Goal: Task Accomplishment & Management: Use online tool/utility

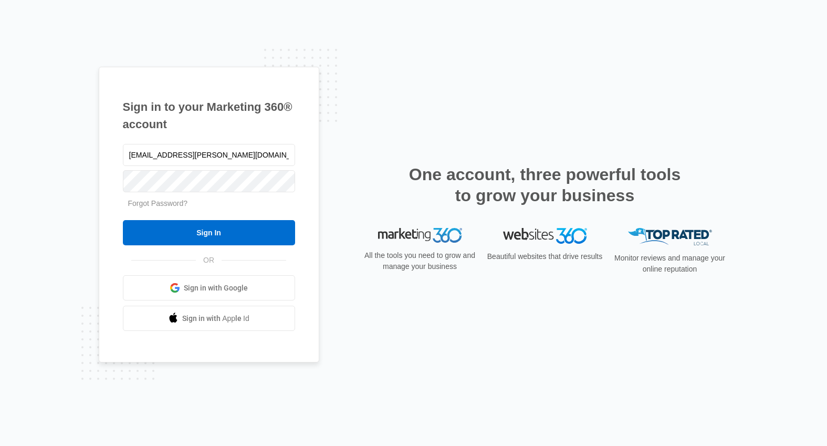
type input "[EMAIL_ADDRESS][PERSON_NAME][DOMAIN_NAME]"
click at [123, 220] on input "Sign In" at bounding box center [209, 232] width 172 height 25
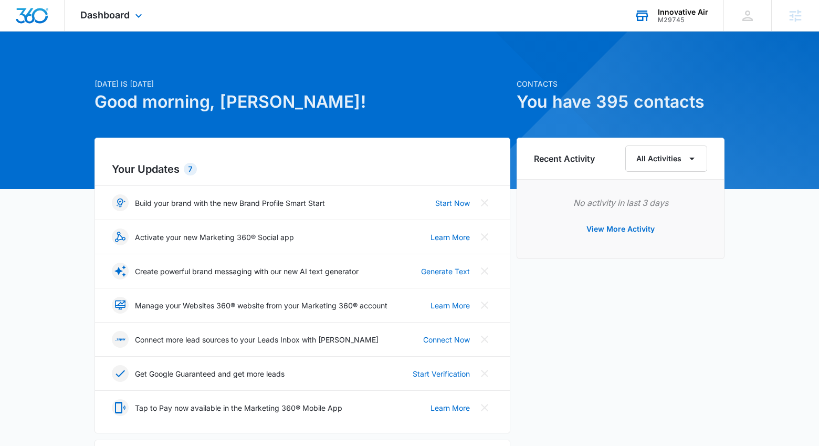
click at [669, 30] on div "Innovative Air M29745 Your Accounts View All" at bounding box center [671, 15] width 105 height 31
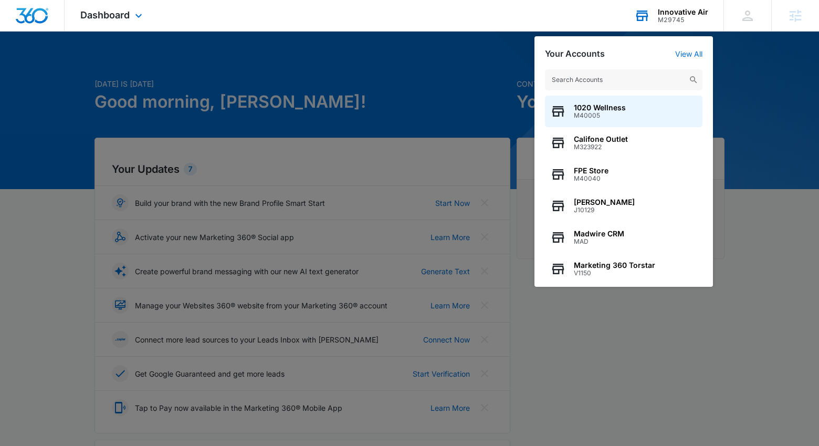
click at [672, 74] on input "text" at bounding box center [624, 79] width 158 height 21
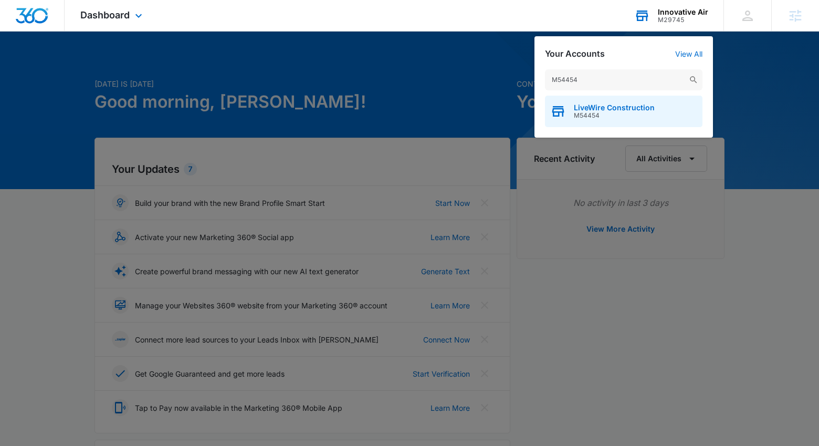
type input "M54454"
click at [620, 109] on span "LiveWire Construction" at bounding box center [614, 107] width 81 height 8
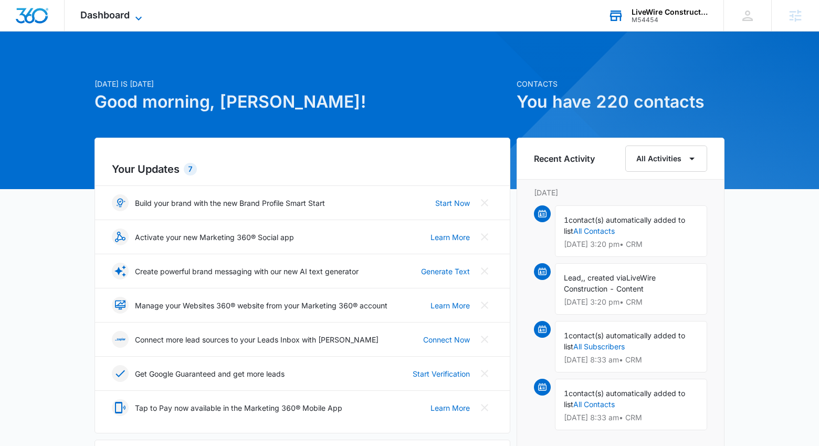
click at [124, 18] on span "Dashboard" at bounding box center [104, 14] width 49 height 11
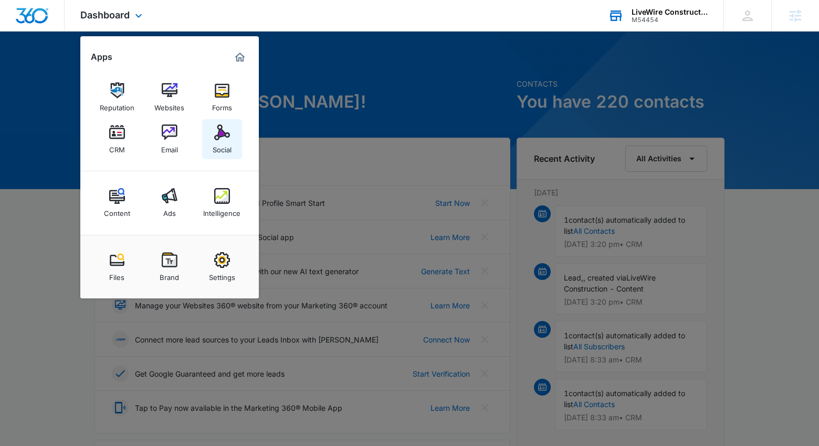
click at [208, 140] on link "Social" at bounding box center [222, 139] width 40 height 40
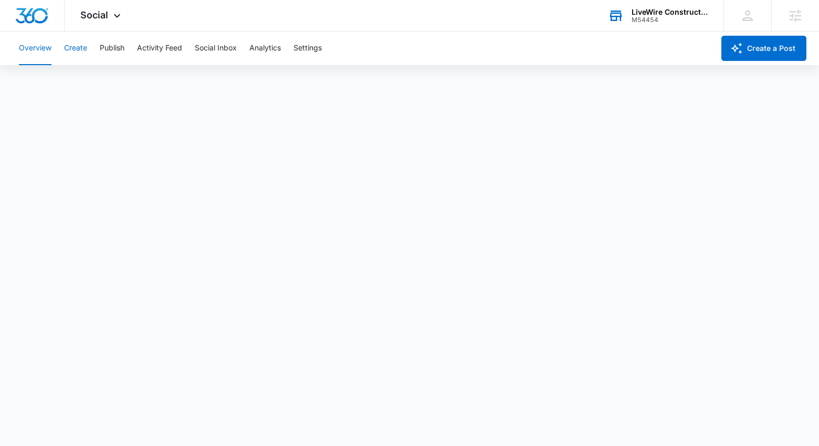
click at [79, 45] on button "Create" at bounding box center [75, 49] width 23 height 34
click at [31, 20] on img "Dashboard" at bounding box center [32, 16] width 34 height 16
